Goal: Task Accomplishment & Management: Use online tool/utility

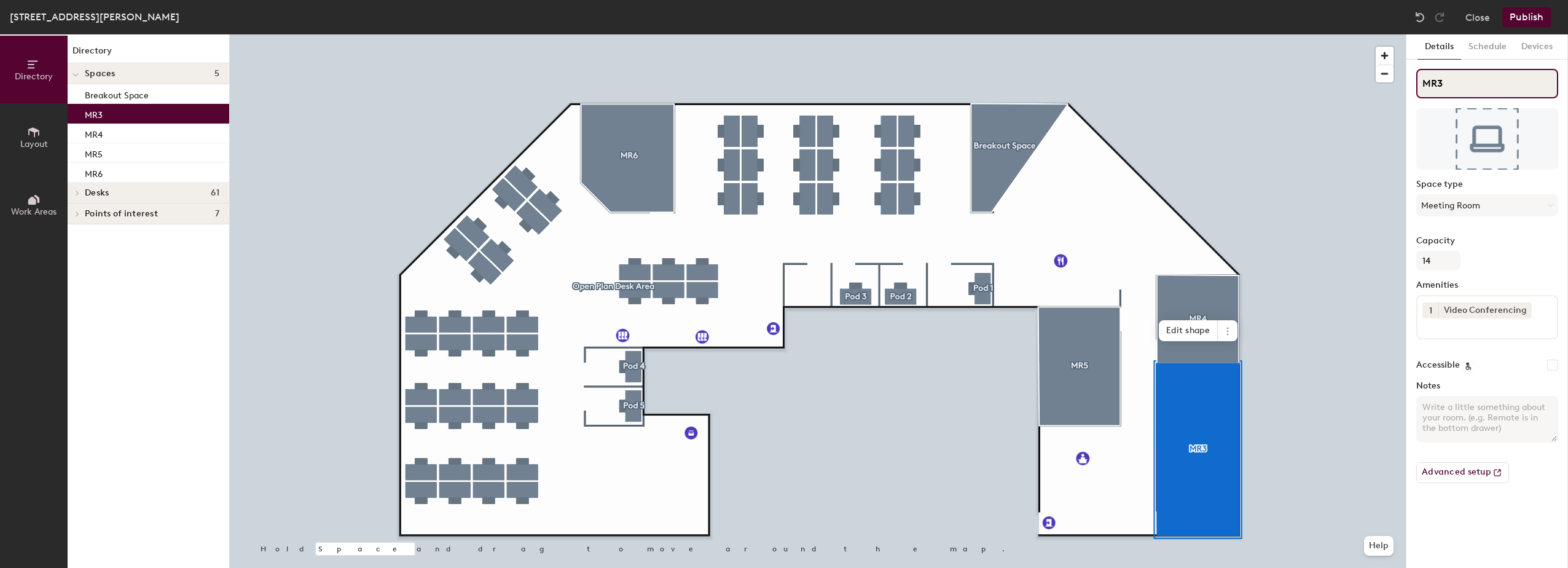
click at [1449, 81] on input "MR3" at bounding box center [1487, 84] width 142 height 30
type input "MR1"
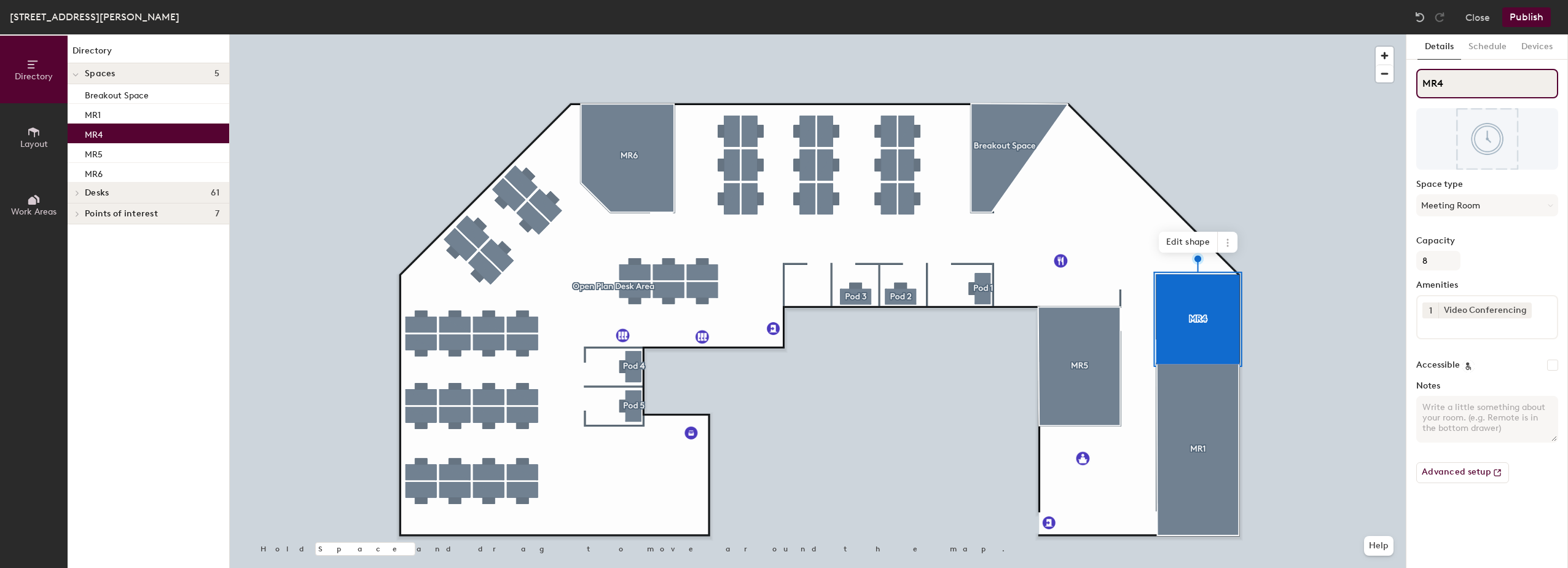
click at [1457, 84] on input "MR4" at bounding box center [1487, 84] width 142 height 30
type input "MR2"
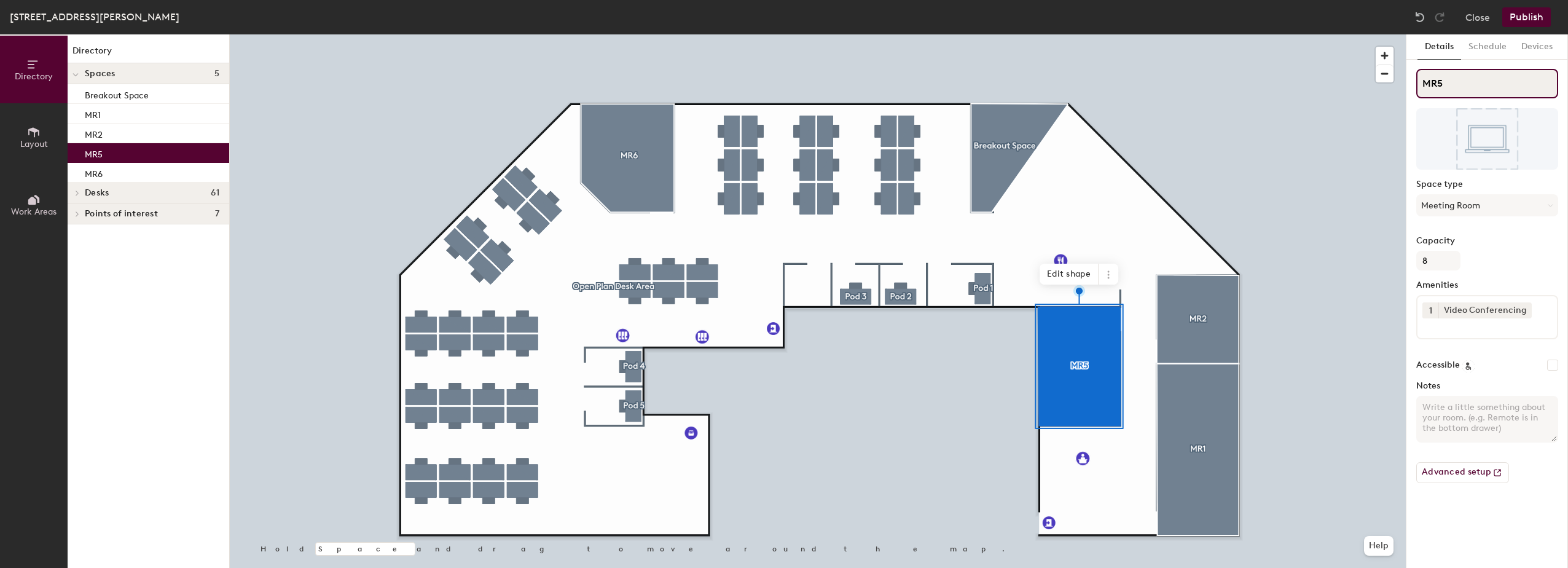
click at [1459, 79] on input "MR5" at bounding box center [1487, 84] width 142 height 30
type input "MR3"
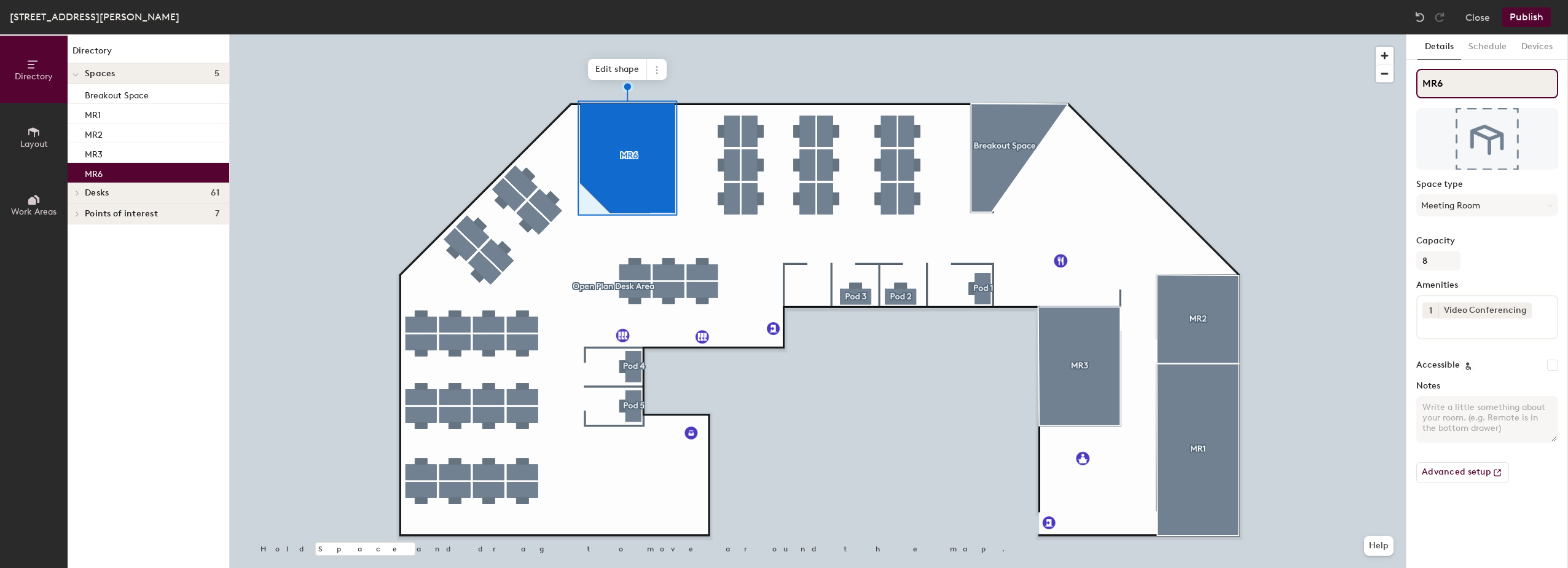
click at [1455, 85] on input "MR6" at bounding box center [1487, 84] width 142 height 30
type input "MR4"
click at [1524, 14] on button "Publish" at bounding box center [1527, 17] width 49 height 20
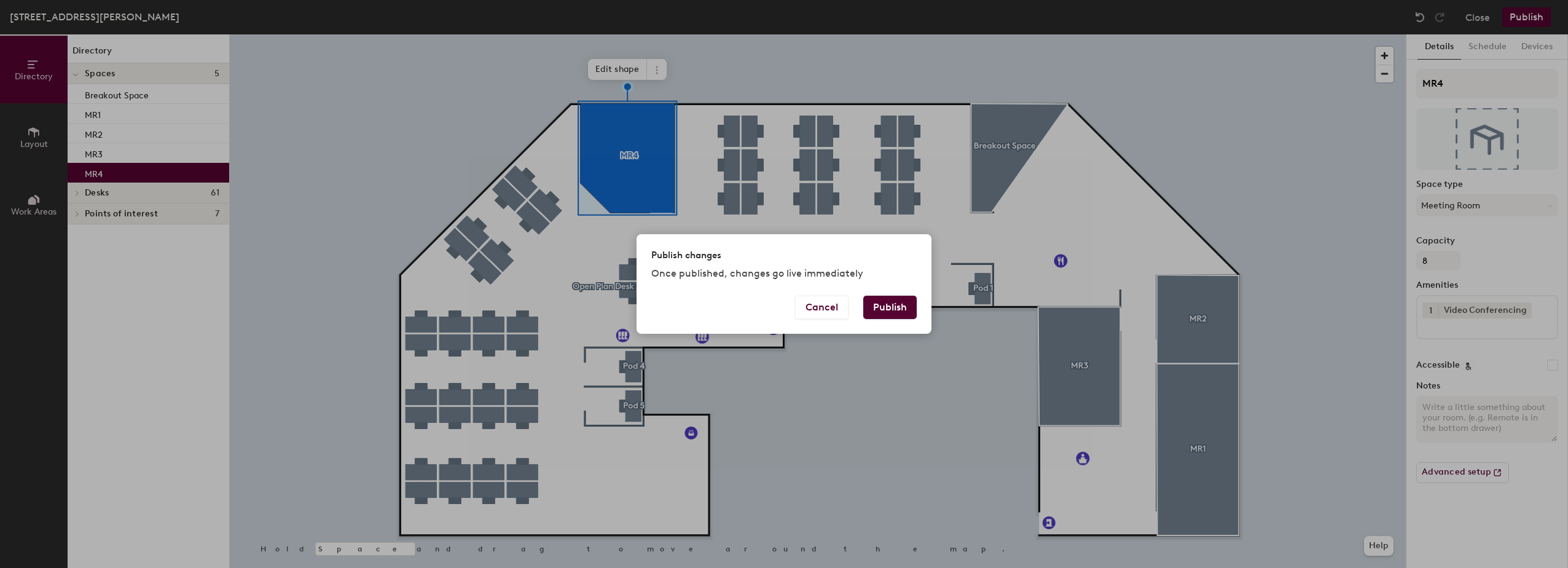
click at [890, 306] on button "Publish" at bounding box center [890, 307] width 53 height 23
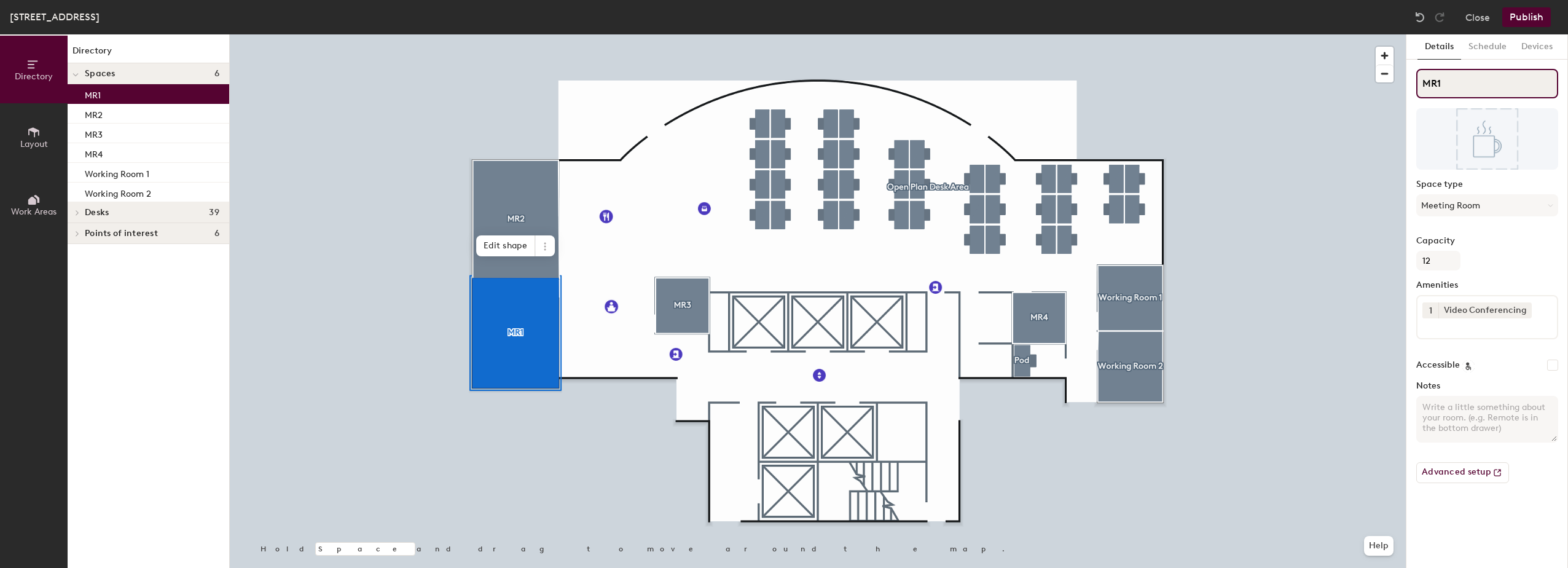
click at [1447, 84] on input "MR1" at bounding box center [1487, 84] width 142 height 30
type input "MR3"
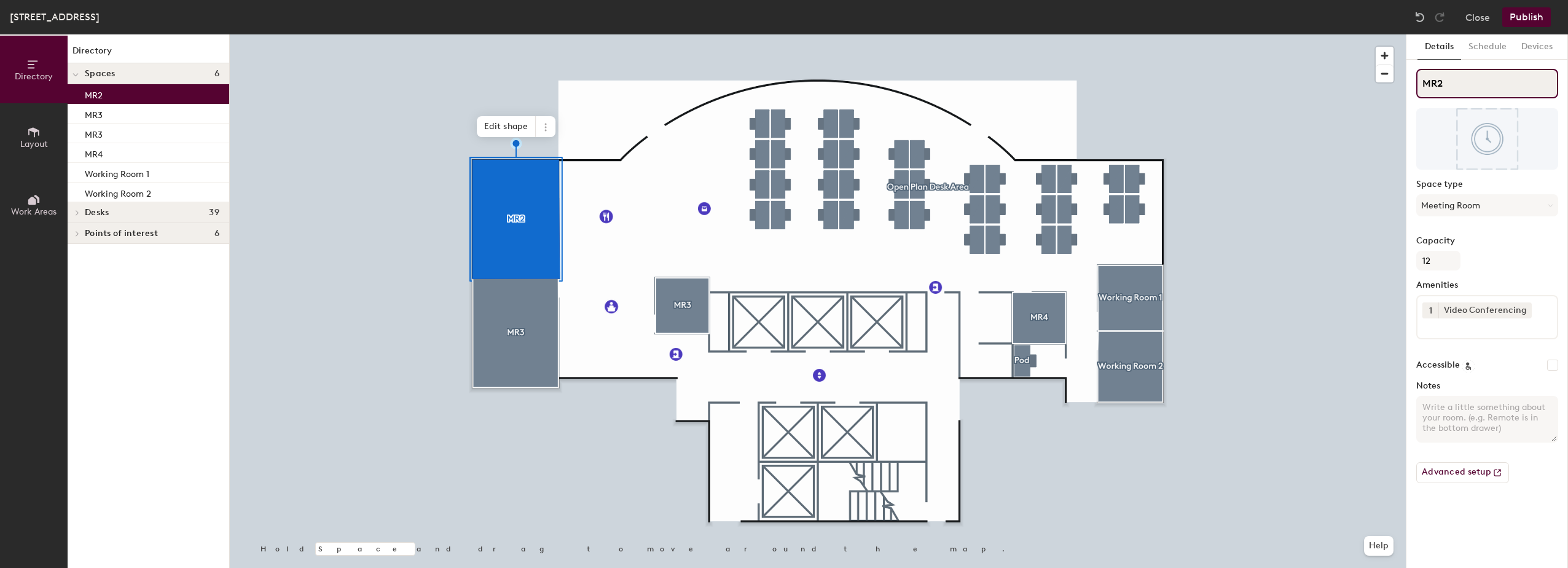
click at [1466, 83] on input "MR2" at bounding box center [1487, 84] width 142 height 30
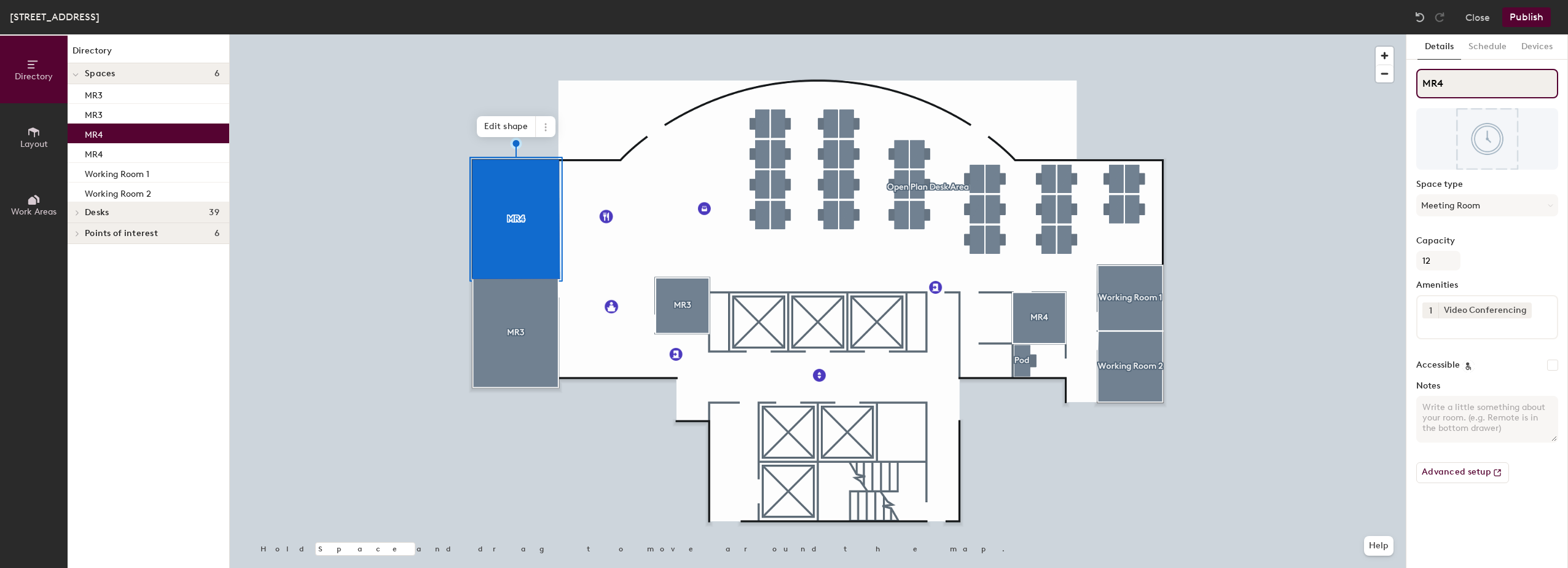
type input "MR4"
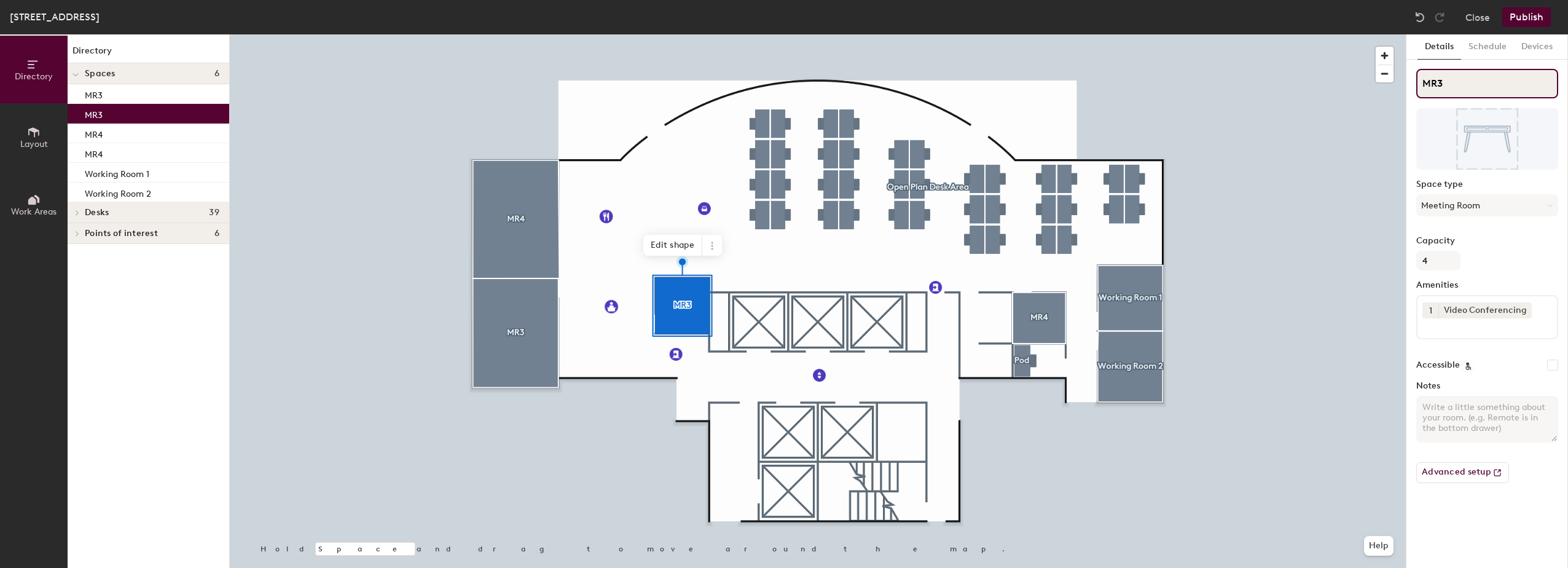
click at [1466, 84] on input "MR3" at bounding box center [1487, 84] width 142 height 30
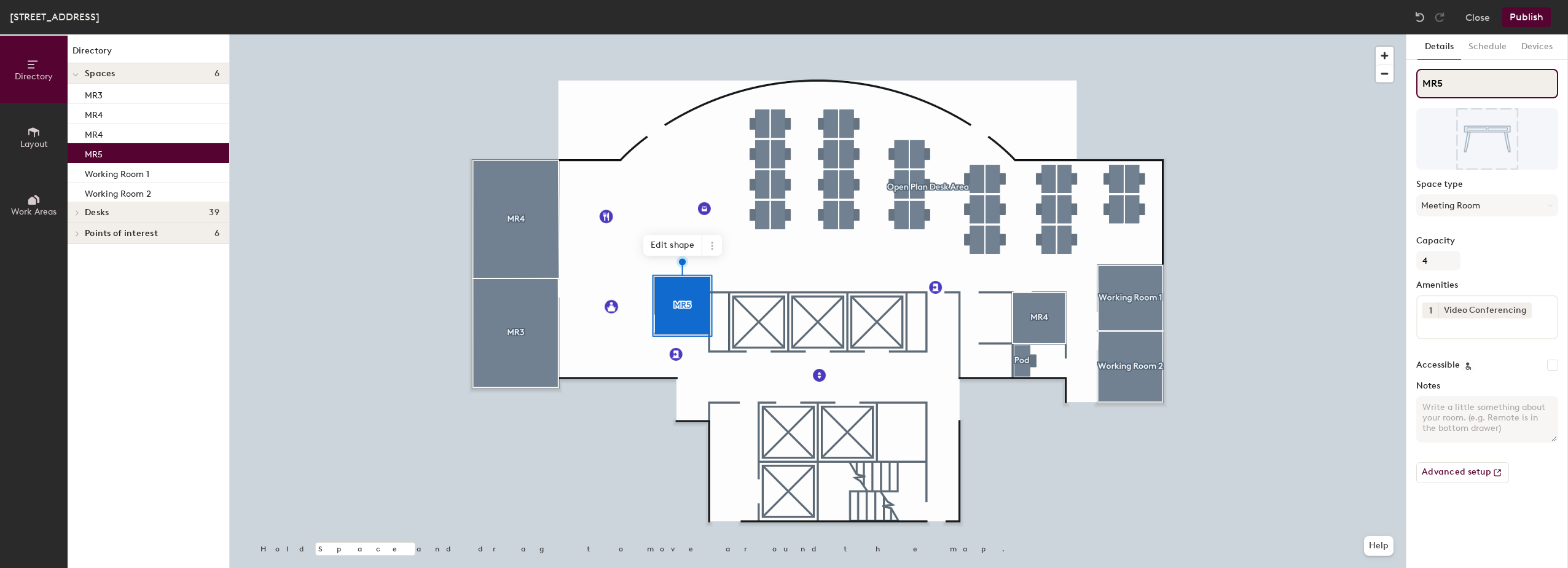
type input "MR5"
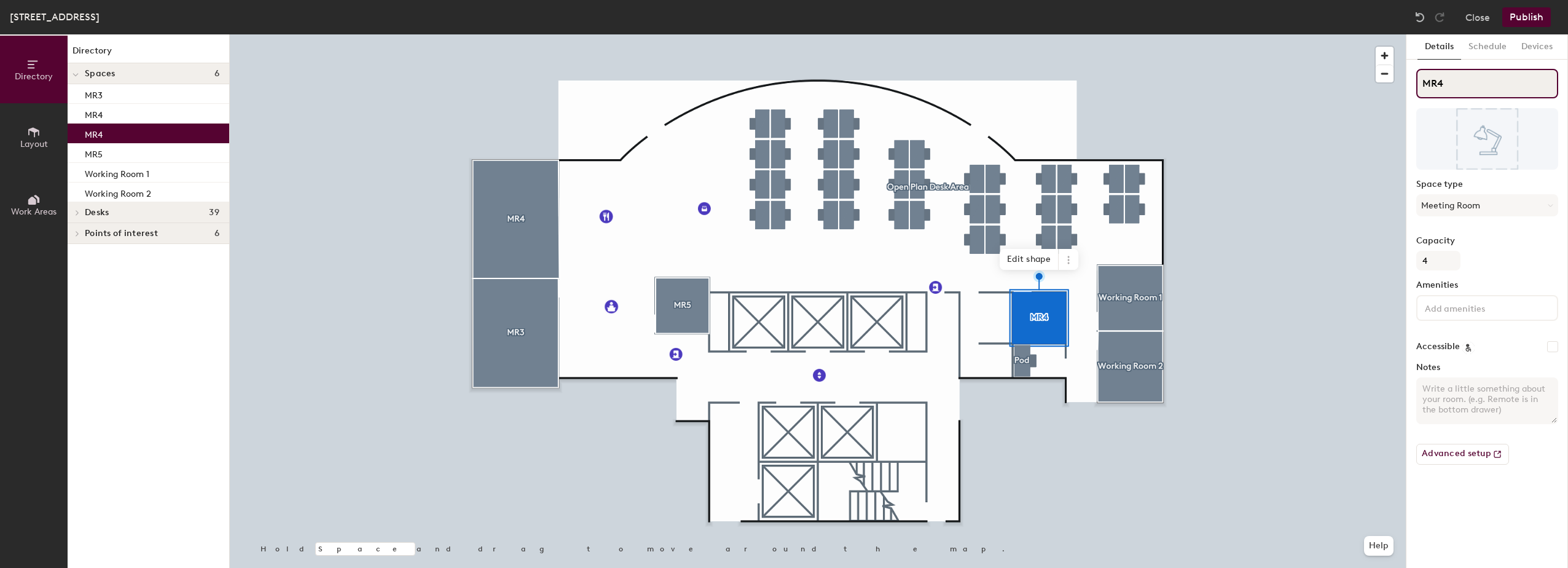
click at [1460, 82] on input "MR4" at bounding box center [1487, 84] width 142 height 30
type input "MR6"
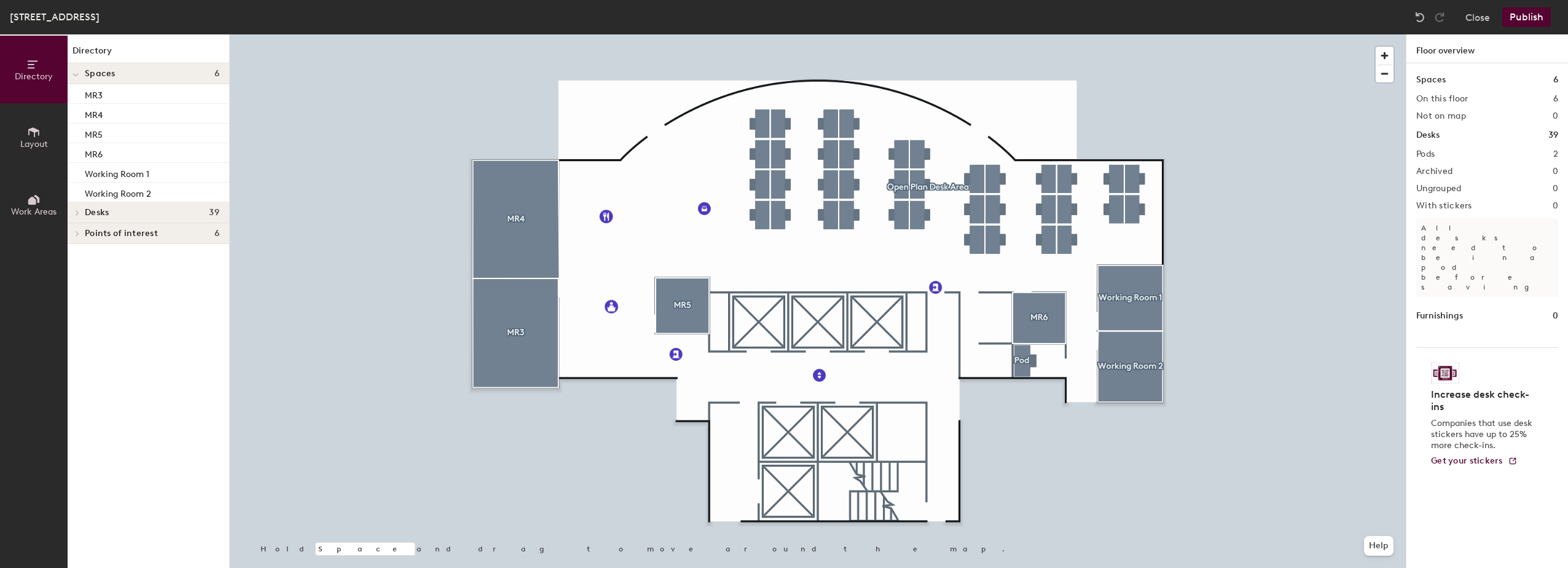
click at [1537, 11] on button "Publish" at bounding box center [1527, 17] width 49 height 20
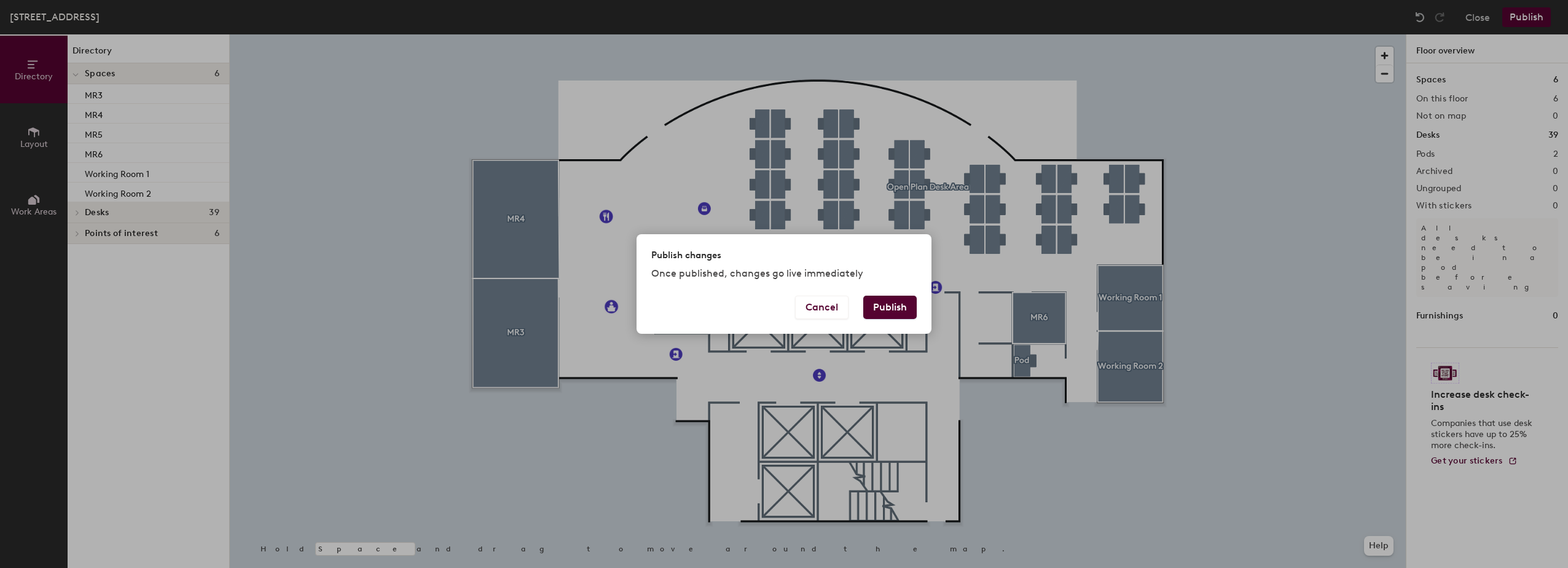
click at [903, 305] on button "Publish" at bounding box center [890, 307] width 53 height 23
